Goal: Task Accomplishment & Management: Manage account settings

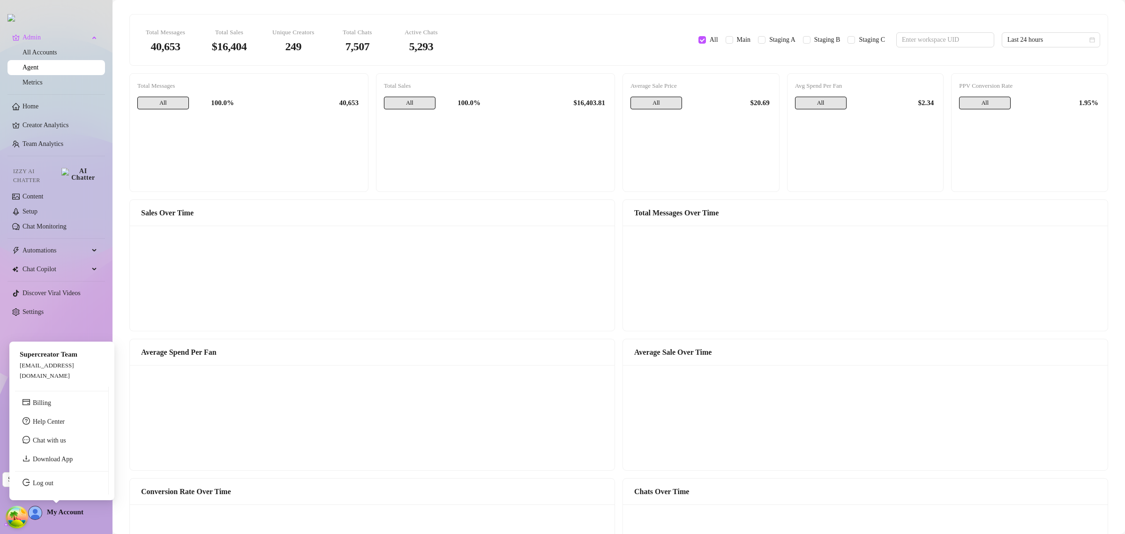
click at [59, 512] on span "My Account" at bounding box center [65, 512] width 37 height 8
click at [53, 481] on link "Log out" at bounding box center [43, 482] width 21 height 7
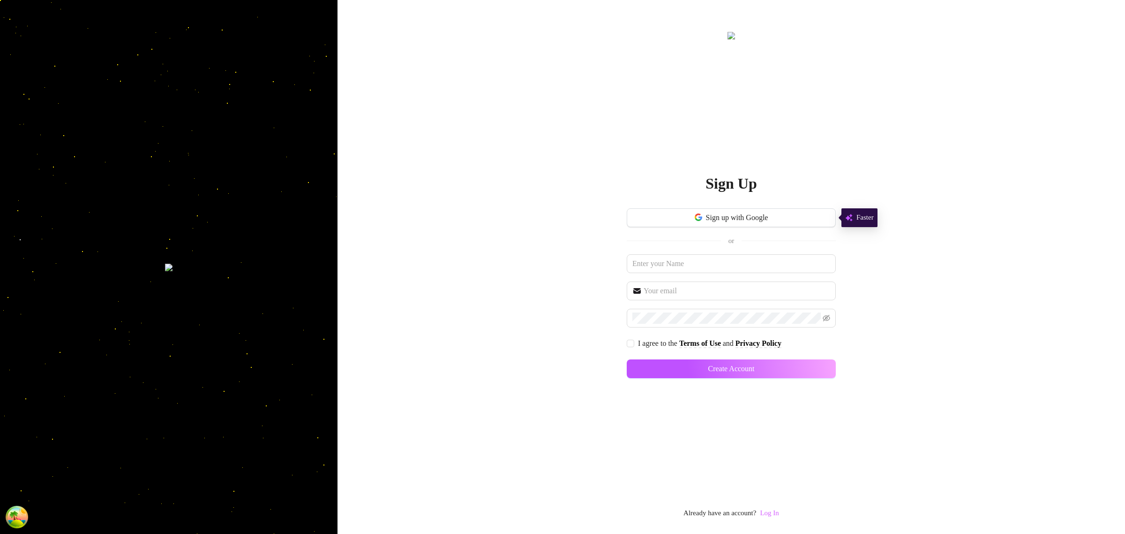
click at [776, 516] on link "Log In" at bounding box center [769, 513] width 19 height 8
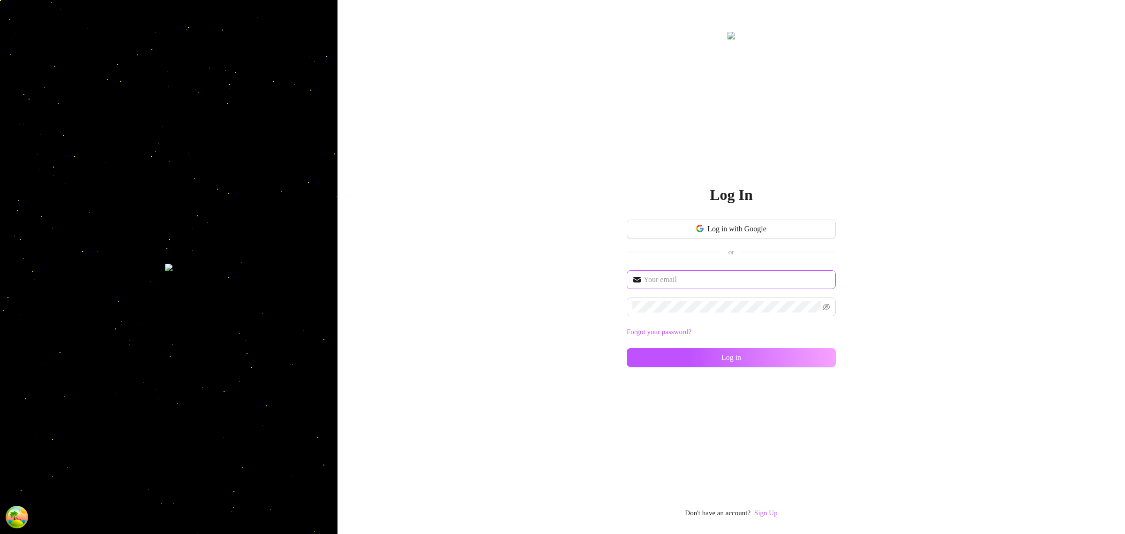
click at [737, 285] on span at bounding box center [731, 279] width 209 height 19
click at [735, 282] on input "text" at bounding box center [737, 279] width 187 height 11
type input "[EMAIL_ADDRESS][DOMAIN_NAME]"
click at [905, 327] on div "Log In Log in with Google or [EMAIL_ADDRESS][DOMAIN_NAME] Forgot your password?…" at bounding box center [732, 267] width 788 height 534
click at [789, 354] on button "Log in" at bounding box center [731, 357] width 209 height 19
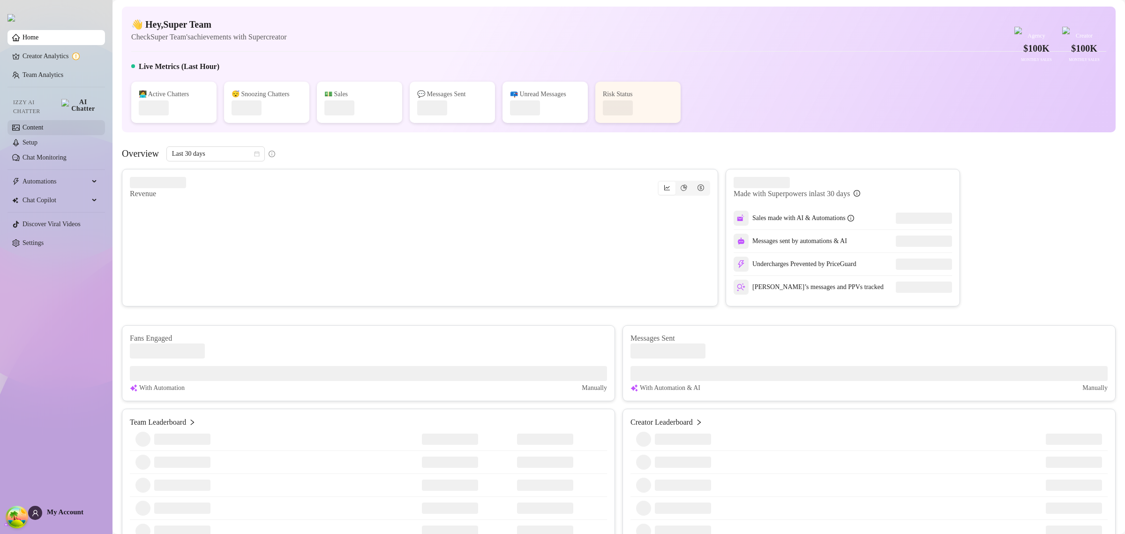
click at [41, 124] on link "Content" at bounding box center [33, 127] width 21 height 7
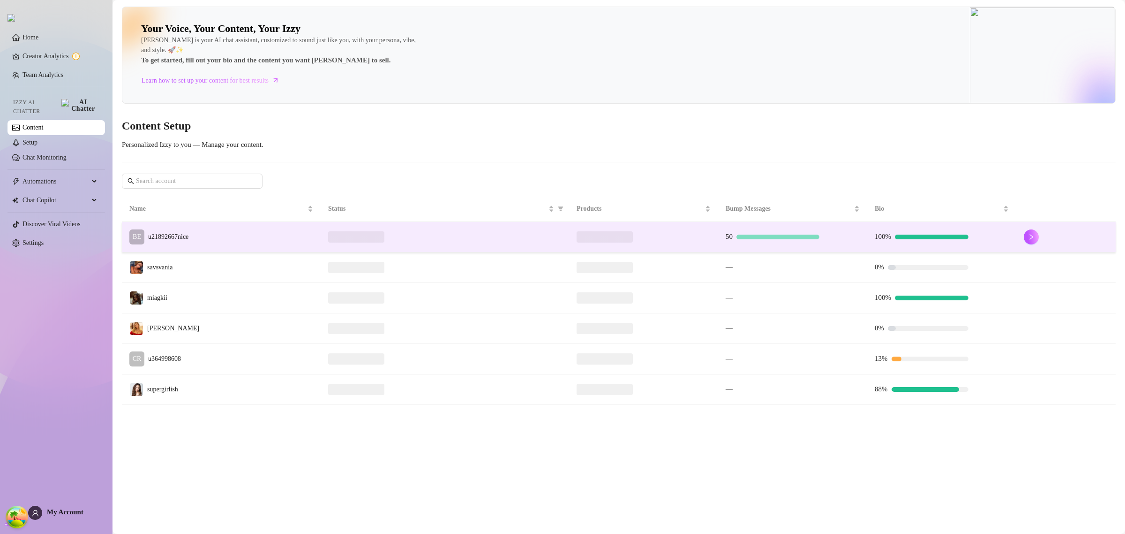
click at [270, 232] on td "BE u21892667nice" at bounding box center [221, 237] width 199 height 30
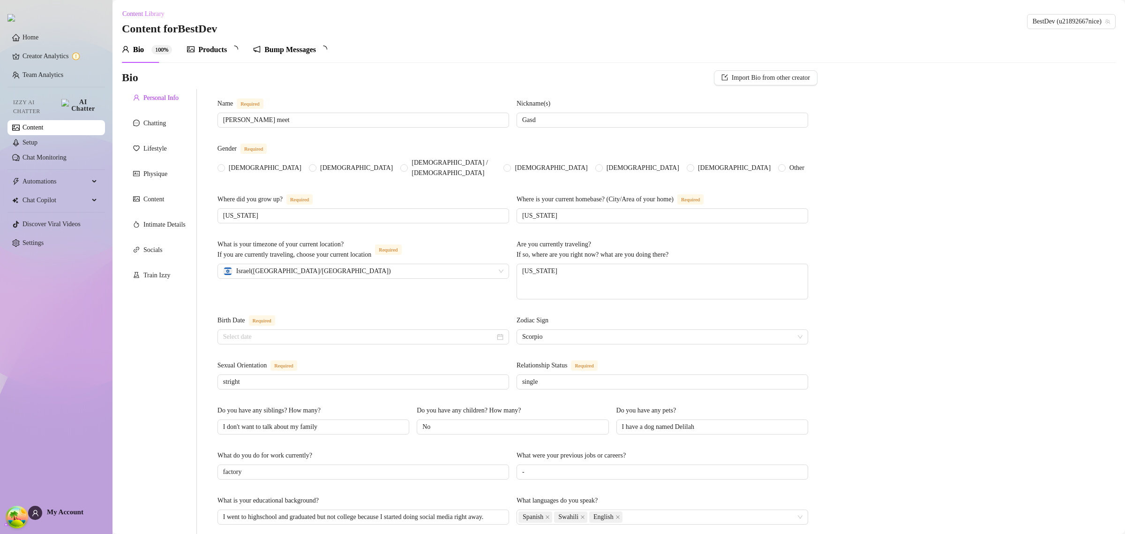
radio input "true"
type input "[DATE]"
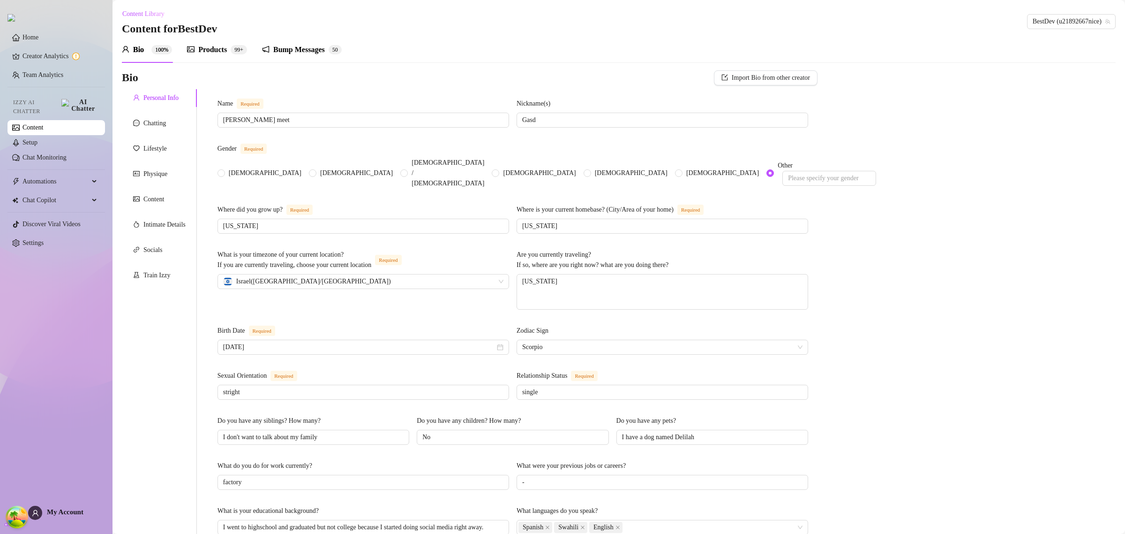
click at [223, 45] on div "Products" at bounding box center [212, 49] width 29 height 11
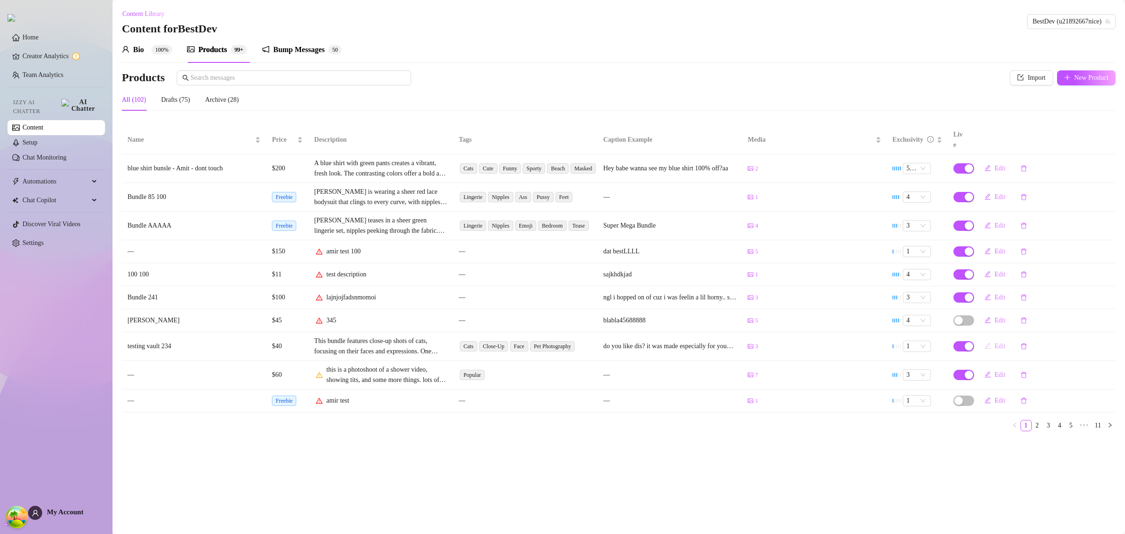
click at [995, 342] on span "Edit" at bounding box center [1000, 346] width 11 height 8
type textarea "do you like dis? it was made especially for you😘😇😈"
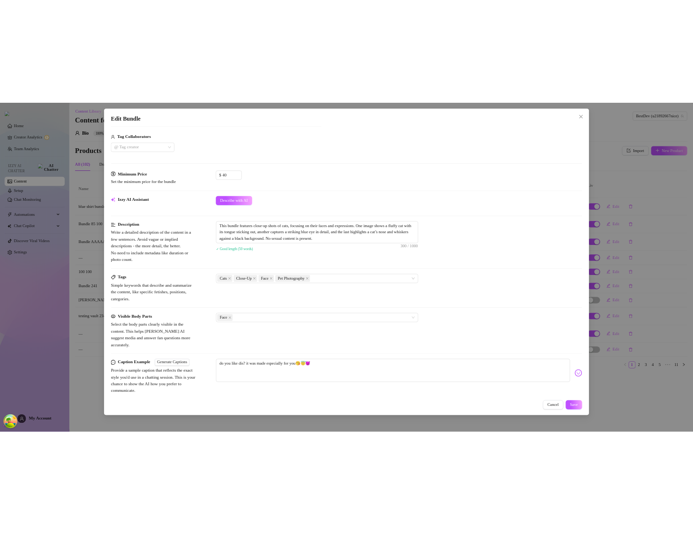
scroll to position [293, 0]
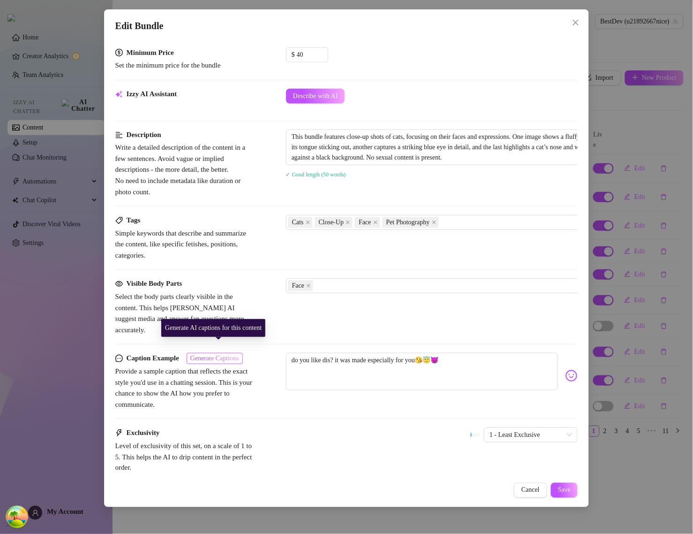
click at [233, 354] on span "Generate Captions" at bounding box center [214, 358] width 49 height 8
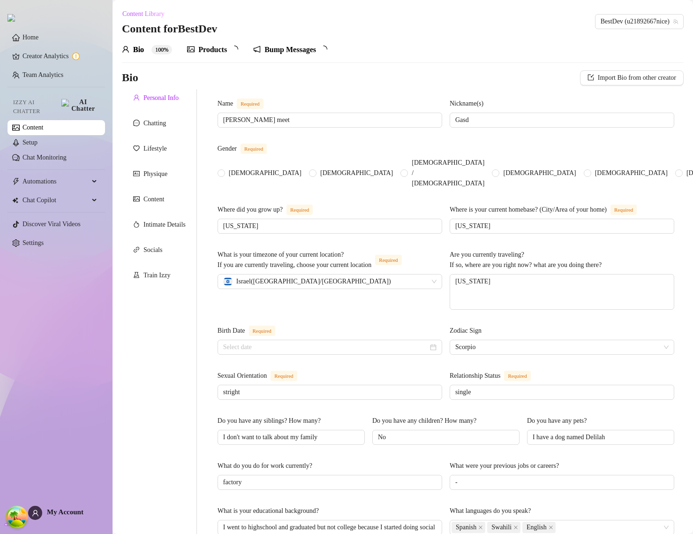
type input "[DATE]"
